Goal: Communication & Community: Participate in discussion

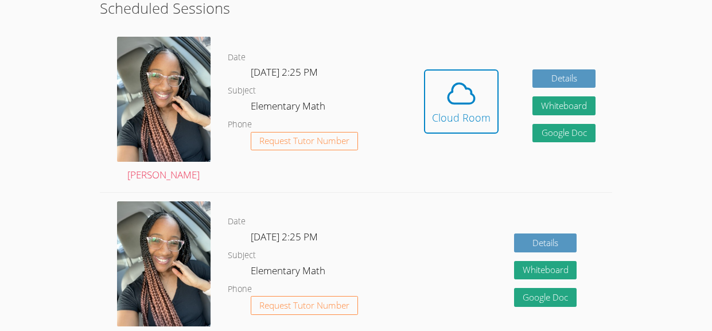
scroll to position [330, 0]
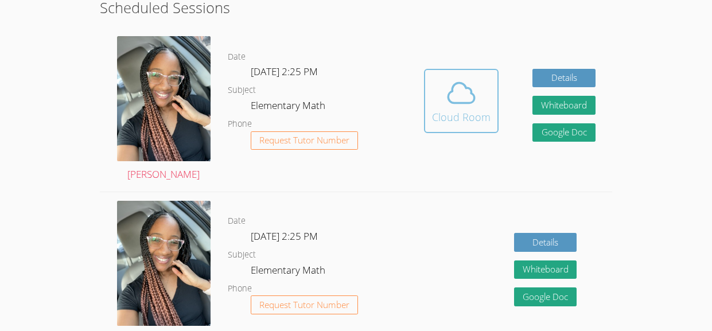
click at [485, 119] on div "Cloud Room" at bounding box center [461, 117] width 59 height 16
click at [450, 87] on icon at bounding box center [462, 93] width 32 height 32
click at [469, 114] on div "Cloud Room" at bounding box center [461, 117] width 59 height 16
click at [456, 115] on div "Cloud Room" at bounding box center [461, 117] width 59 height 16
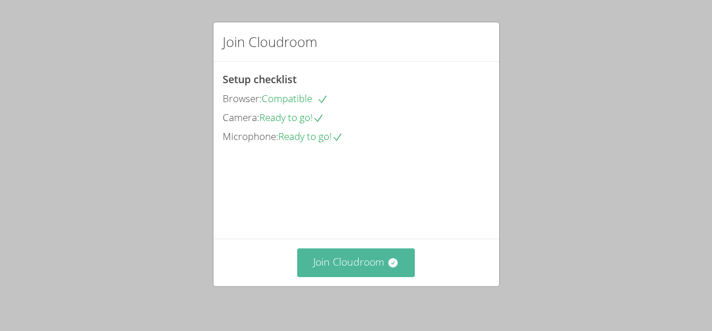
click at [351, 258] on button "Join Cloudroom" at bounding box center [356, 263] width 118 height 28
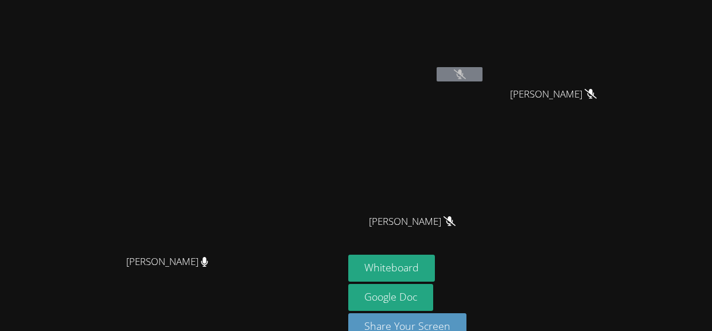
click at [258, 249] on video at bounding box center [172, 155] width 172 height 188
click at [433, 295] on link "Google Doc" at bounding box center [390, 297] width 85 height 27
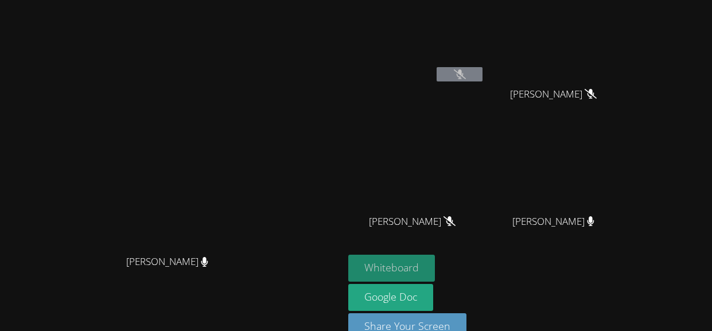
click at [435, 267] on button "Whiteboard" at bounding box center [391, 268] width 87 height 27
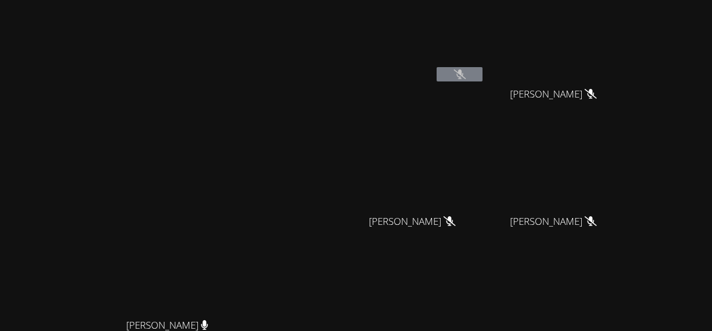
click at [258, 140] on video at bounding box center [172, 219] width 172 height 188
click at [597, 96] on icon at bounding box center [591, 94] width 12 height 10
click at [466, 73] on icon at bounding box center [460, 74] width 12 height 10
click at [483, 79] on button at bounding box center [460, 74] width 46 height 14
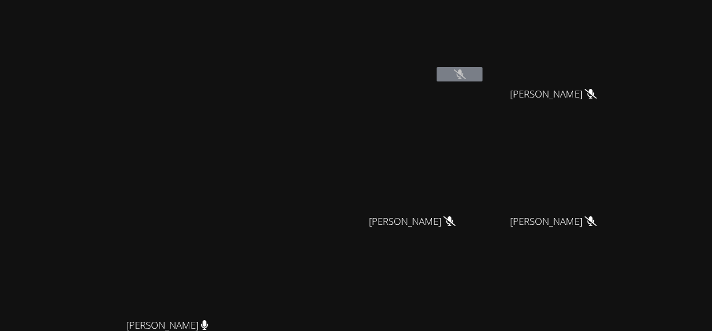
click at [483, 68] on button at bounding box center [460, 74] width 46 height 14
click at [466, 76] on icon at bounding box center [460, 74] width 12 height 10
click at [485, 109] on div "Anson Kuang" at bounding box center [416, 66] width 137 height 123
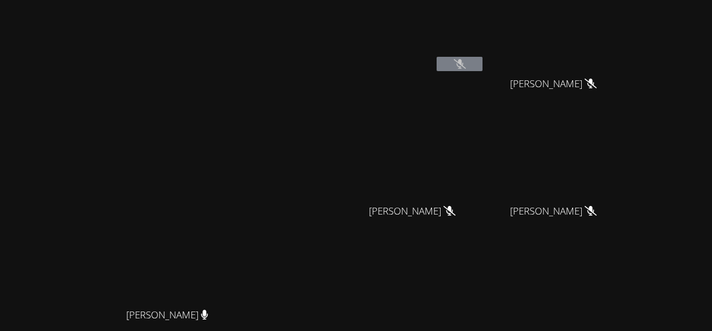
scroll to position [7, 0]
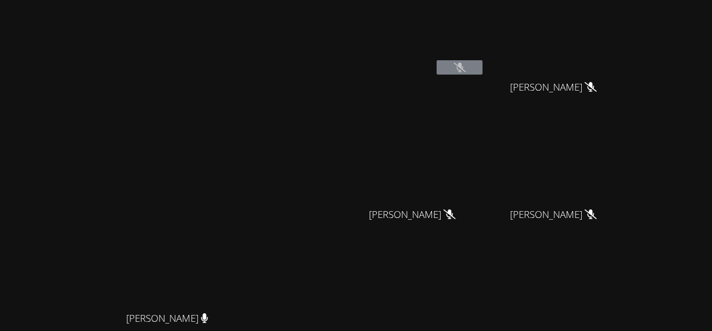
click at [483, 68] on button at bounding box center [460, 67] width 46 height 14
click at [466, 70] on icon at bounding box center [460, 68] width 12 height 10
click at [483, 69] on button at bounding box center [460, 67] width 46 height 14
click at [483, 60] on div at bounding box center [460, 68] width 46 height 17
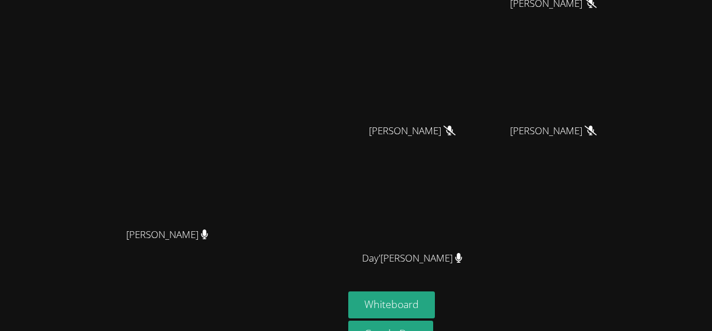
scroll to position [152, 0]
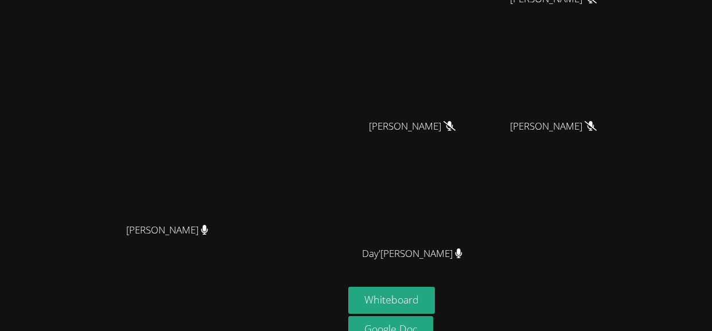
click at [463, 251] on span "Day'Moni Geegan" at bounding box center [412, 254] width 100 height 17
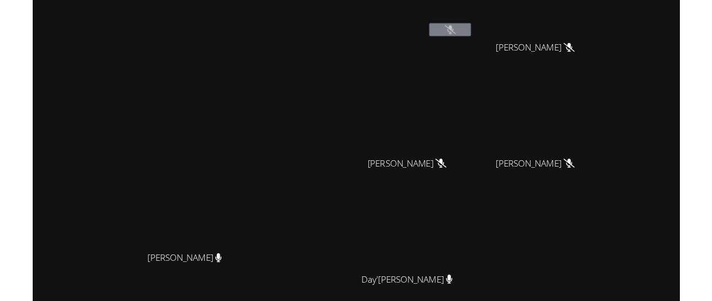
scroll to position [0, 0]
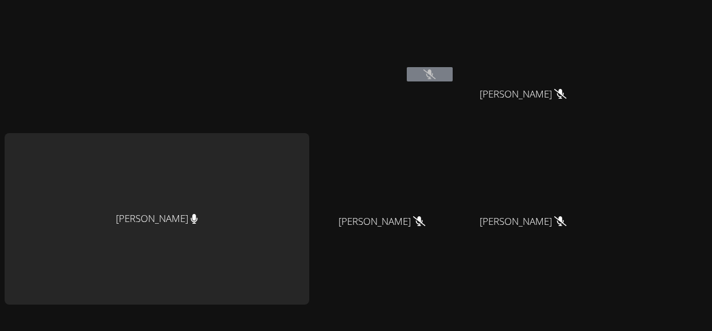
click at [432, 80] on button at bounding box center [430, 74] width 46 height 14
click at [435, 76] on button at bounding box center [430, 74] width 46 height 14
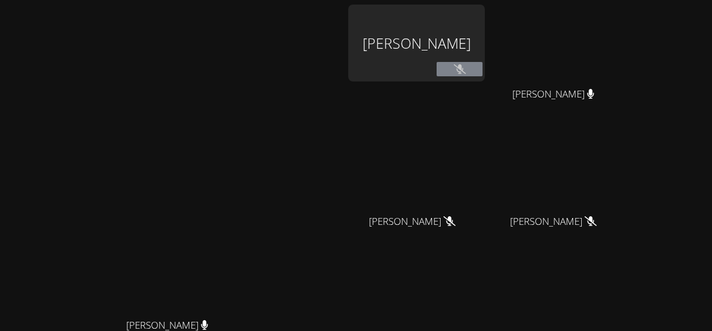
click at [258, 161] on video at bounding box center [172, 219] width 172 height 188
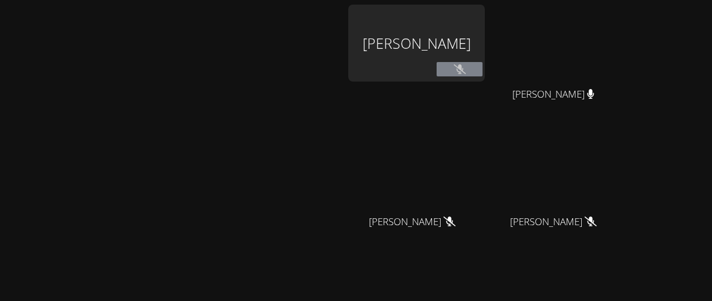
click at [483, 68] on button at bounding box center [460, 69] width 46 height 14
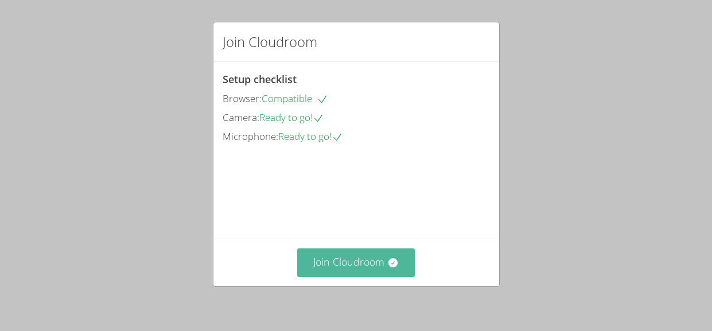
click at [355, 268] on button "Join Cloudroom" at bounding box center [356, 263] width 118 height 28
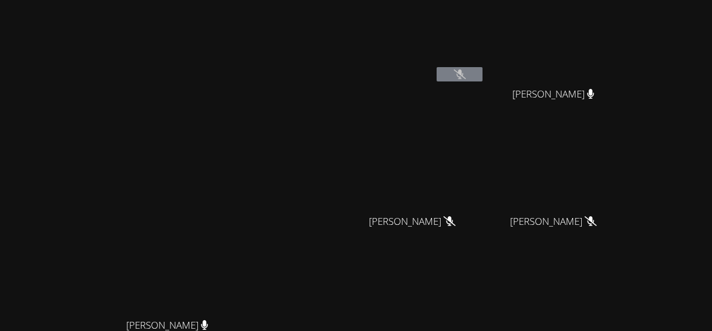
click at [485, 89] on div "Anson Kuang" at bounding box center [416, 66] width 137 height 123
click at [466, 75] on icon at bounding box center [460, 74] width 12 height 10
click at [483, 67] on button at bounding box center [460, 74] width 46 height 14
click at [485, 62] on video at bounding box center [416, 43] width 137 height 77
click at [483, 80] on button at bounding box center [460, 74] width 46 height 14
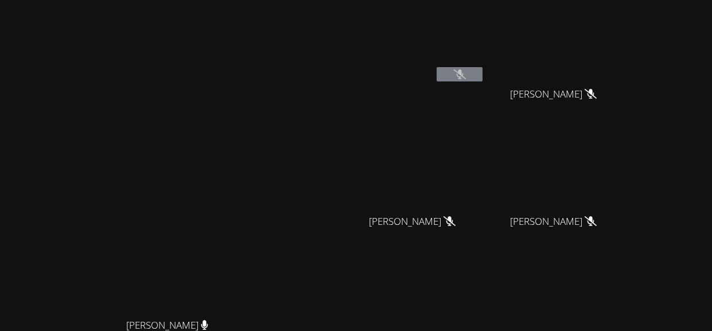
click at [483, 76] on button at bounding box center [460, 74] width 46 height 14
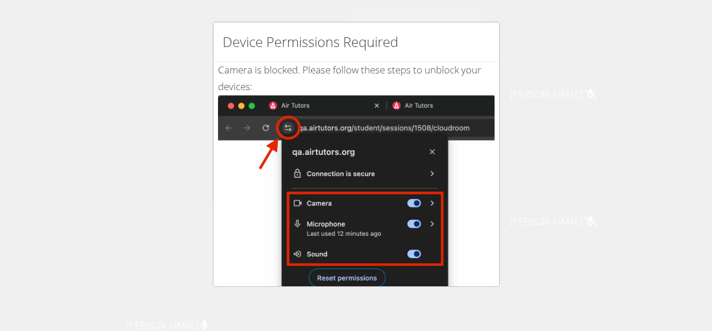
click at [527, 234] on div "Device Permissions Required Camera is blocked . Please follow these steps to un…" at bounding box center [356, 165] width 712 height 331
click at [109, 59] on div "Device Permissions Required Camera is blocked . Please follow these steps to un…" at bounding box center [356, 165] width 712 height 331
click at [37, 67] on div "Device Permissions Required Camera is blocked . Please follow these steps to un…" at bounding box center [356, 165] width 712 height 331
click at [25, 79] on div "Device Permissions Required Camera is blocked . Please follow these steps to un…" at bounding box center [356, 165] width 712 height 331
click at [33, 95] on div "Device Permissions Required Camera is blocked . Please follow these steps to un…" at bounding box center [356, 165] width 712 height 331
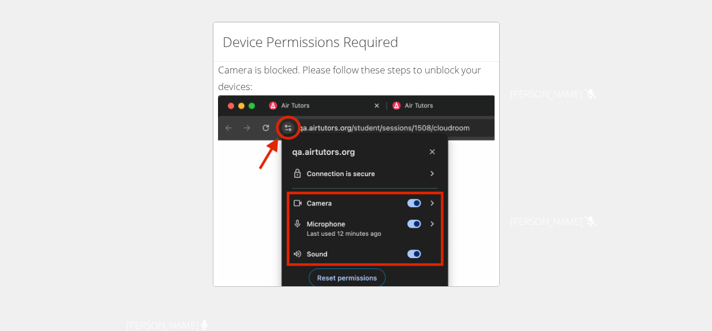
click at [56, 62] on div "Device Permissions Required Camera is blocked . Please follow these steps to un…" at bounding box center [356, 165] width 712 height 331
click at [202, 153] on div "Device Permissions Required Camera is blocked . Please follow these steps to un…" at bounding box center [356, 165] width 712 height 331
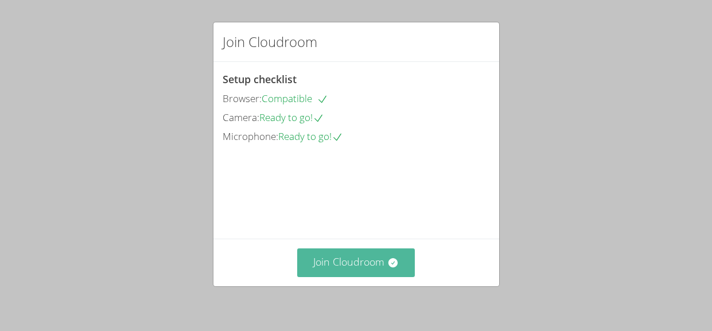
click at [377, 250] on button "Join Cloudroom" at bounding box center [356, 263] width 118 height 28
